Goal: Task Accomplishment & Management: Manage account settings

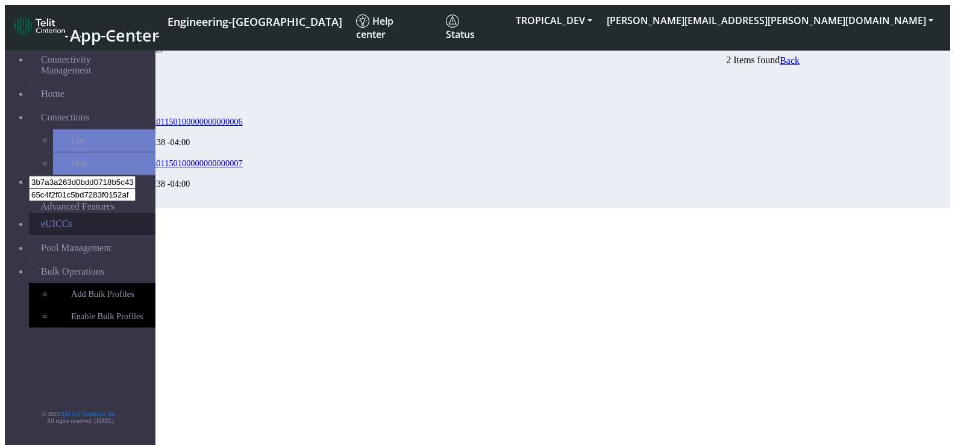
click at [63, 213] on link "eUICCs" at bounding box center [92, 224] width 127 height 23
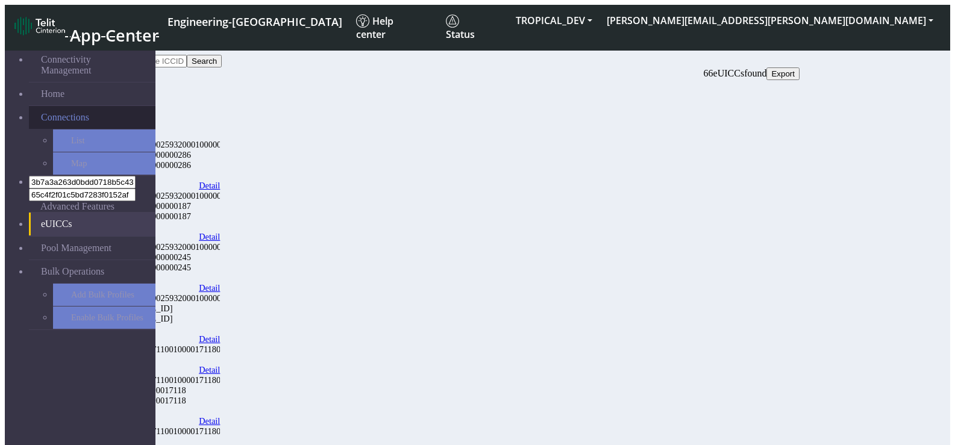
click at [112, 106] on link "Connections" at bounding box center [92, 117] width 127 height 23
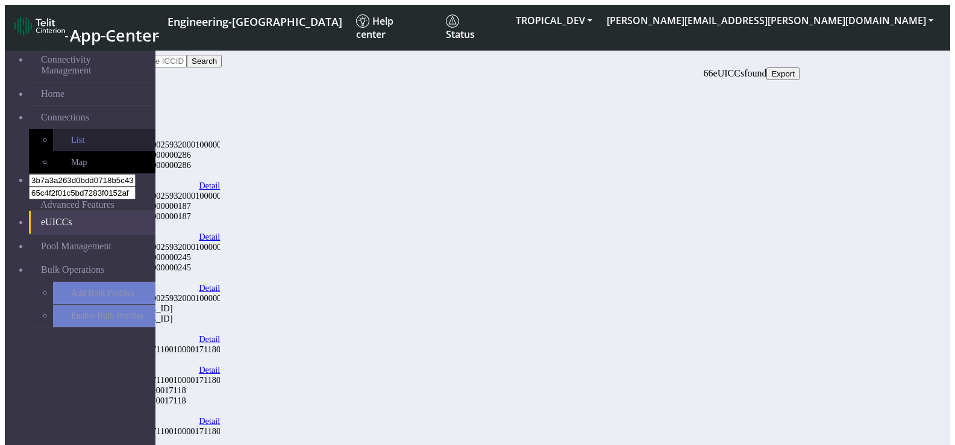
click at [78, 129] on link "List" at bounding box center [104, 140] width 102 height 22
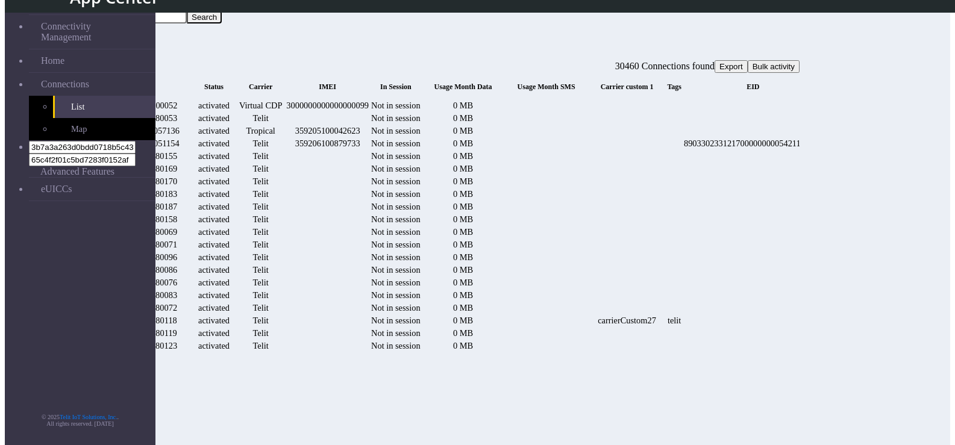
scroll to position [60, 0]
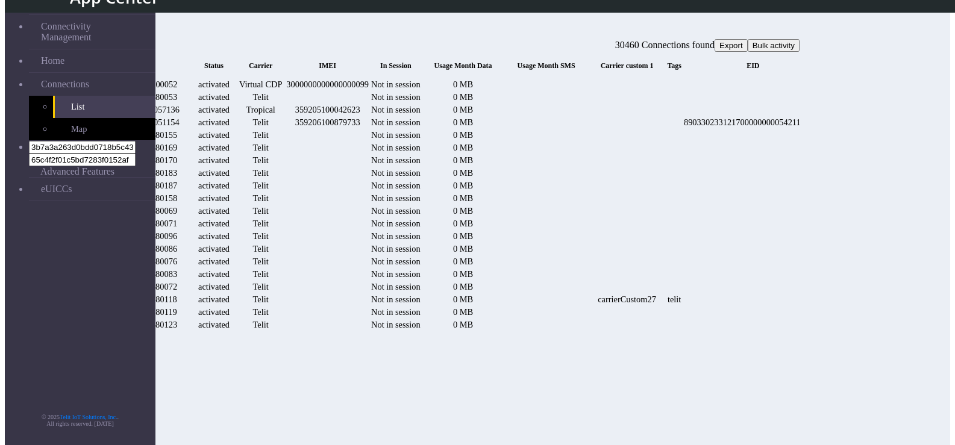
click at [587, 128] on td at bounding box center [547, 122] width 82 height 11
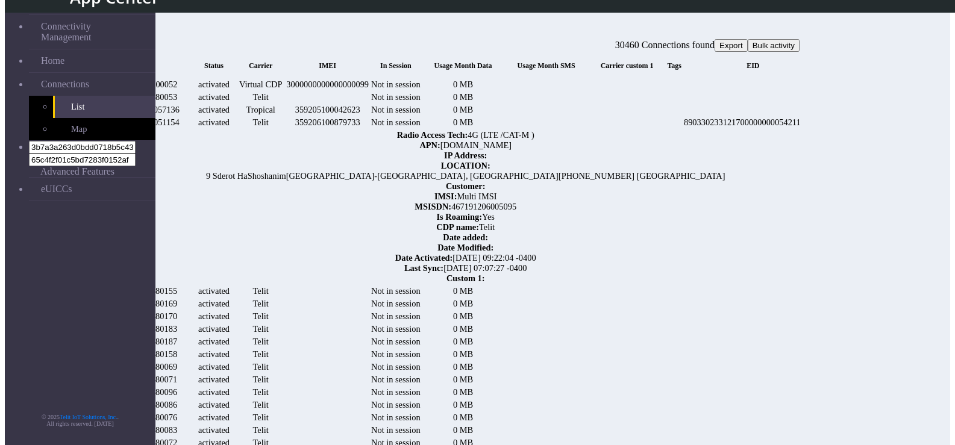
scroll to position [0, 157]
drag, startPoint x: 686, startPoint y: 160, endPoint x: 775, endPoint y: 169, distance: 89.6
click at [850, 128] on link "Details" at bounding box center [837, 122] width 25 height 10
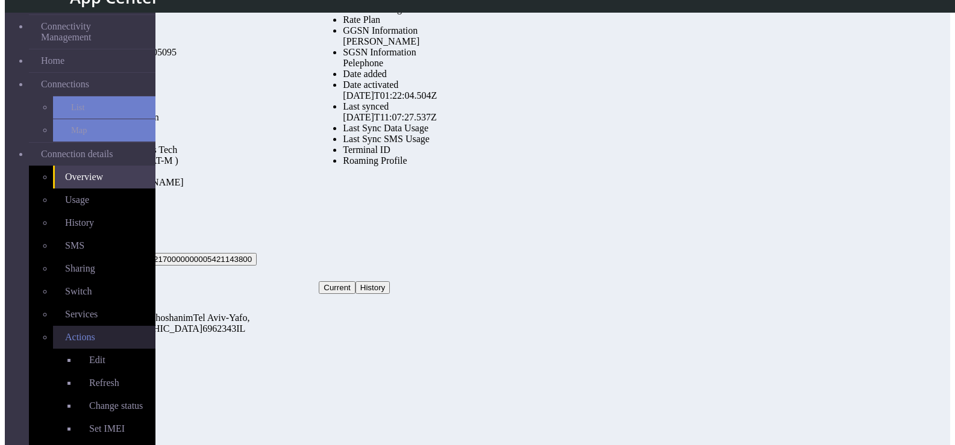
click at [65, 332] on span "Actions" at bounding box center [80, 337] width 30 height 10
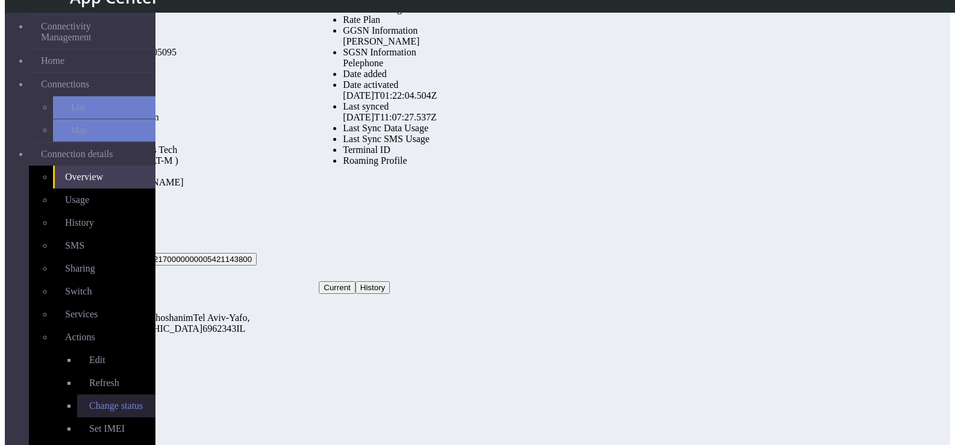
click at [89, 401] on span "Change status" at bounding box center [116, 406] width 54 height 10
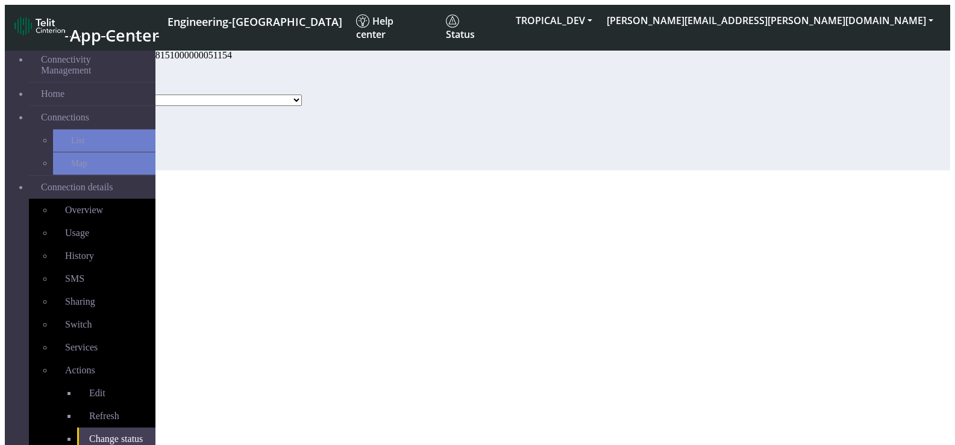
click at [235, 106] on select "Activated Deactivated Blocked" at bounding box center [200, 100] width 204 height 11
click at [554, 99] on div "Change status - 89358151000000051154 Status Activated Deactivated Blocked Update" at bounding box center [432, 107] width 704 height 127
click at [831, 11] on button "[PERSON_NAME][EMAIL_ADDRESS][PERSON_NAME][DOMAIN_NAME]" at bounding box center [770, 21] width 341 height 22
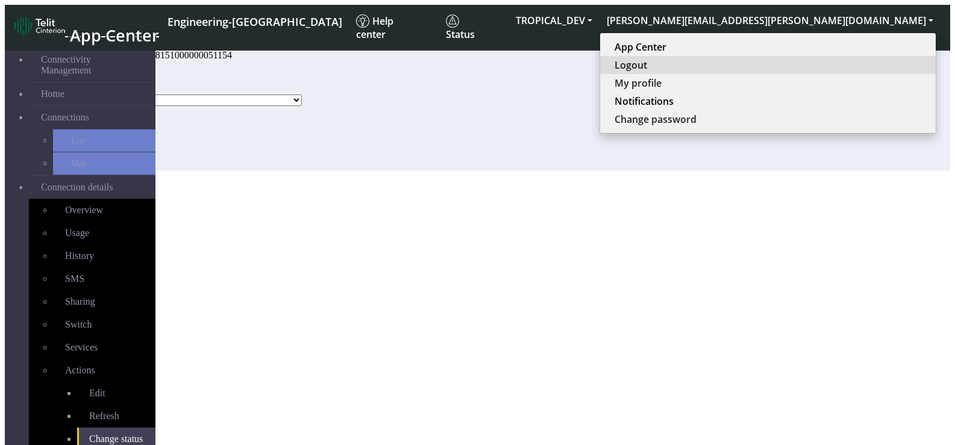
click at [822, 63] on button "Logout" at bounding box center [768, 65] width 336 height 18
